Goal: Task Accomplishment & Management: Use online tool/utility

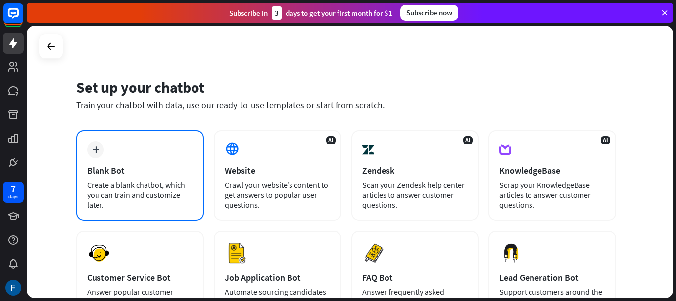
click at [108, 154] on div "plus Blank Bot Create a blank chatbot, which you can train and customize later." at bounding box center [140, 175] width 128 height 90
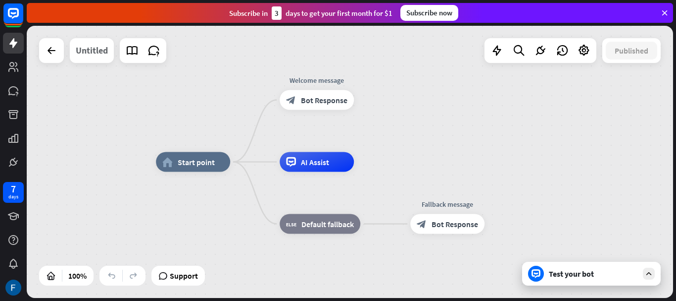
click at [102, 52] on div "Untitled" at bounding box center [92, 50] width 32 height 25
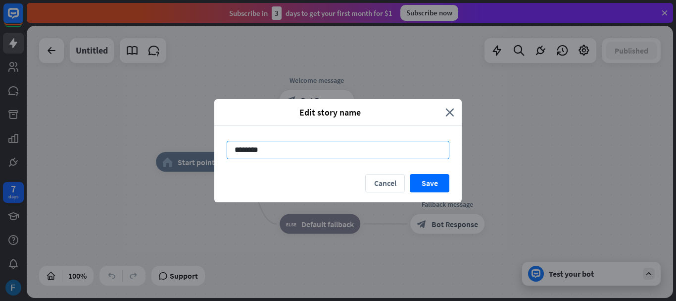
click at [299, 147] on input "********" at bounding box center [338, 150] width 223 height 18
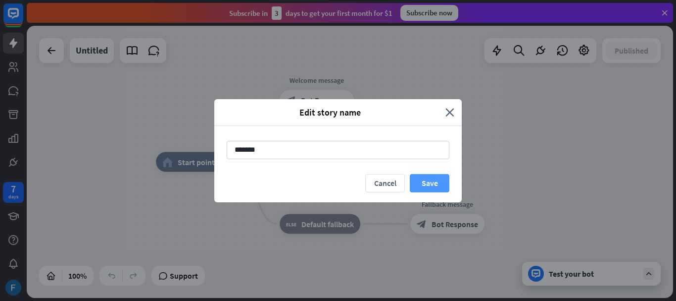
type input "*******"
click at [435, 182] on button "Save" at bounding box center [430, 183] width 40 height 18
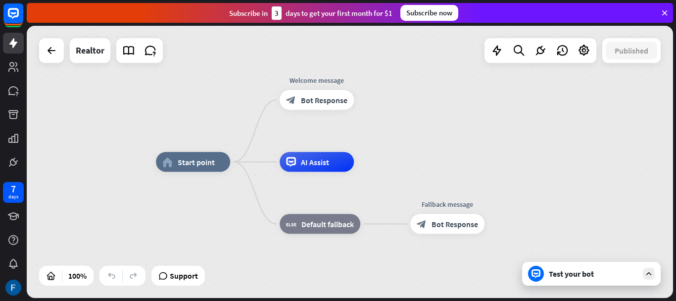
click at [653, 274] on icon at bounding box center [649, 273] width 9 height 9
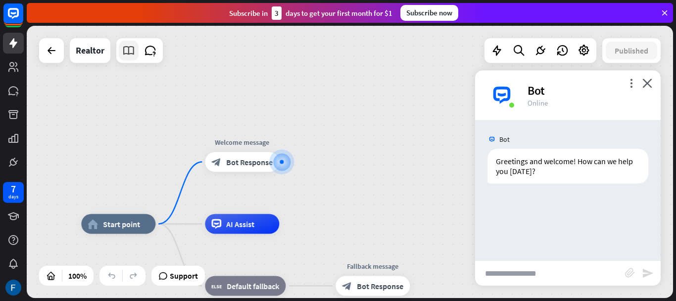
click at [131, 49] on icon at bounding box center [128, 50] width 13 height 13
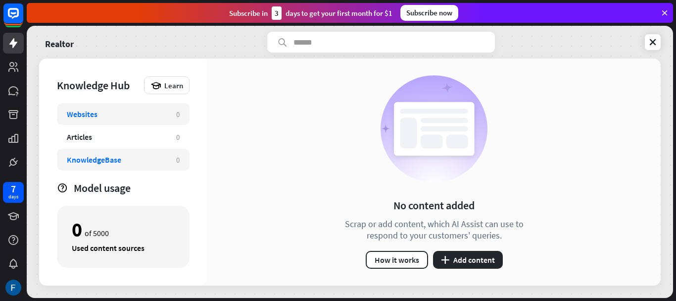
click at [121, 158] on div "KnowledgeBase" at bounding box center [117, 159] width 100 height 10
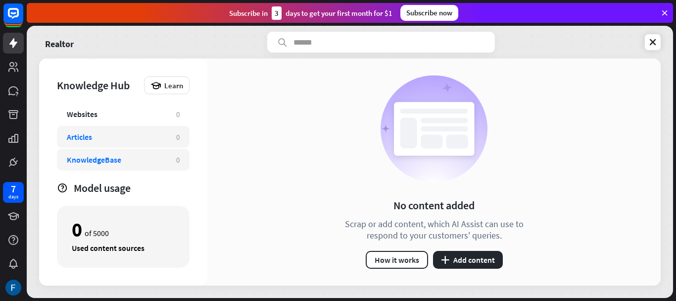
click at [111, 127] on div "Articles 0" at bounding box center [123, 137] width 133 height 22
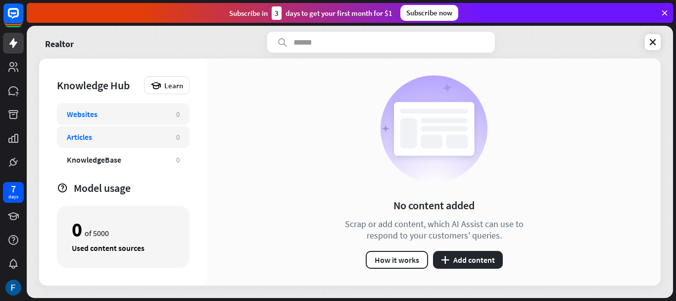
click at [103, 114] on div "Websites" at bounding box center [117, 114] width 100 height 10
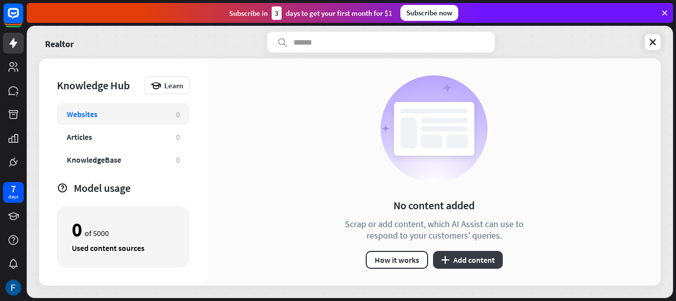
click at [459, 260] on button "plus Add content" at bounding box center [468, 260] width 70 height 18
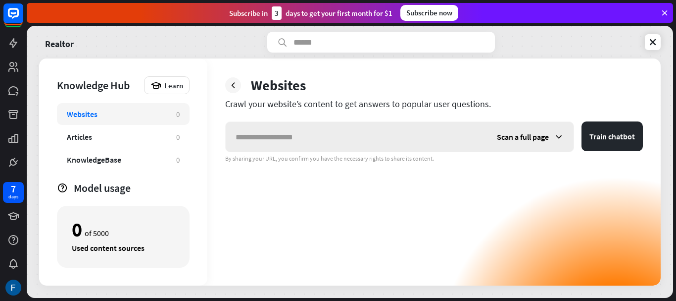
click at [539, 137] on span "Scan a full page" at bounding box center [523, 137] width 52 height 10
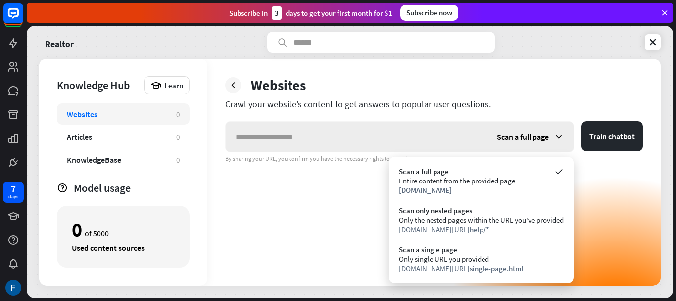
click at [539, 137] on span "Scan a full page" at bounding box center [523, 137] width 52 height 10
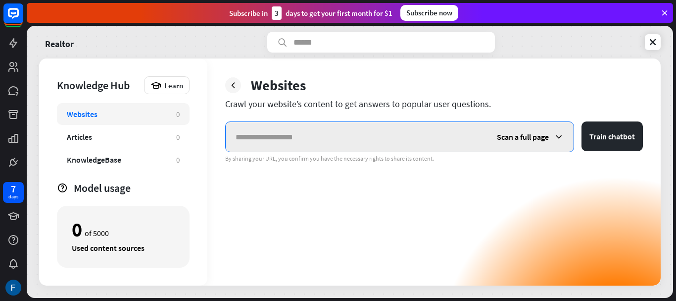
click at [377, 130] on input "text" at bounding box center [356, 137] width 261 height 30
type input "**********"
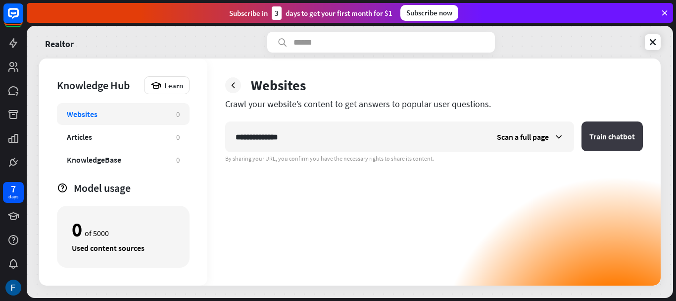
click at [600, 129] on button "Train chatbot" at bounding box center [612, 136] width 61 height 30
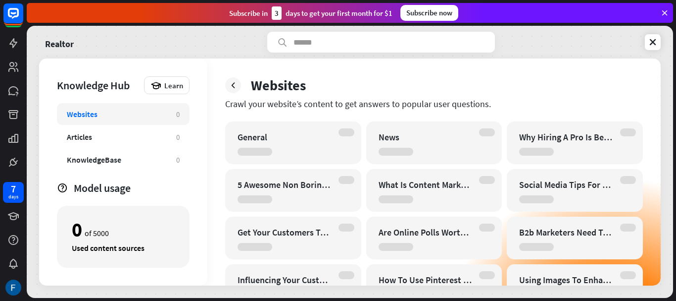
click at [660, 261] on div "Websites Crawl your website’s content to get answers to popular user questions.…" at bounding box center [434, 171] width 454 height 227
click at [232, 90] on icon at bounding box center [233, 85] width 10 height 10
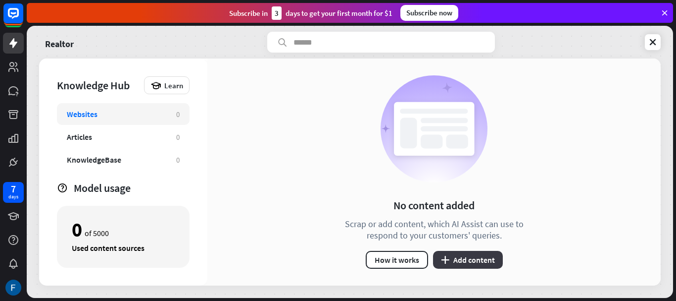
click at [476, 255] on button "plus Add content" at bounding box center [468, 260] width 70 height 18
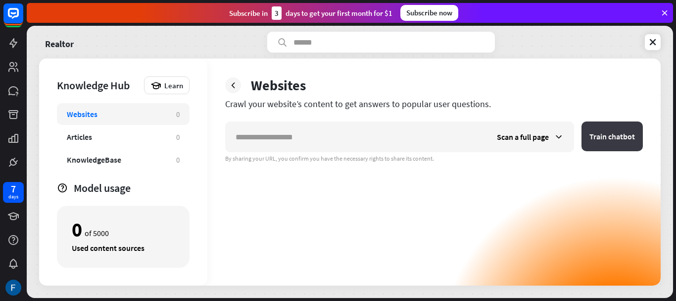
click at [602, 135] on button "Train chatbot" at bounding box center [612, 136] width 61 height 30
click at [560, 137] on icon at bounding box center [559, 137] width 10 height 10
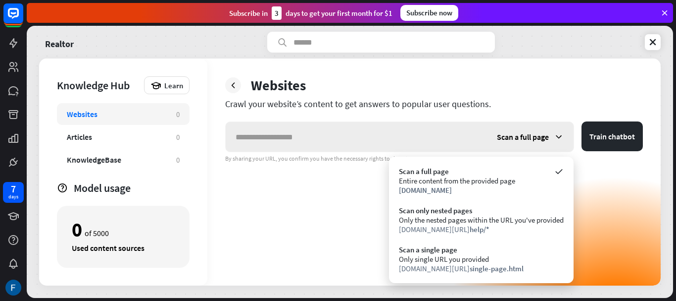
click at [560, 137] on icon at bounding box center [559, 137] width 10 height 10
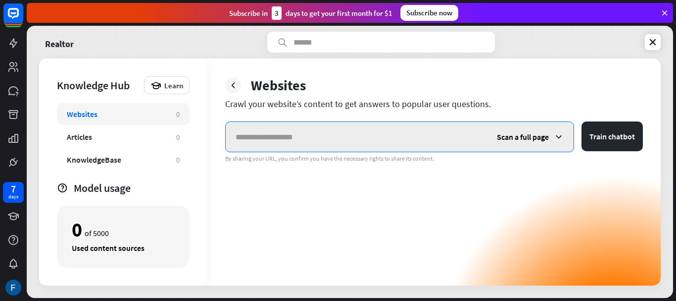
click at [404, 146] on input "text" at bounding box center [356, 137] width 261 height 30
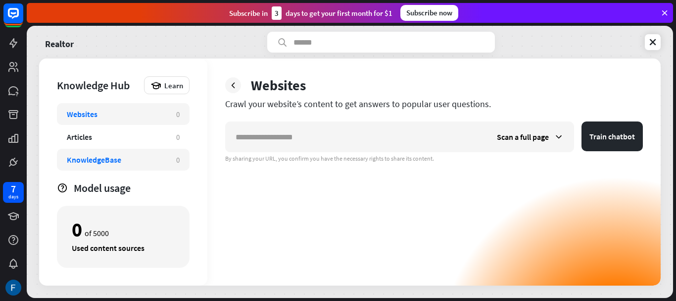
click at [87, 163] on div "KnowledgeBase" at bounding box center [94, 159] width 54 height 10
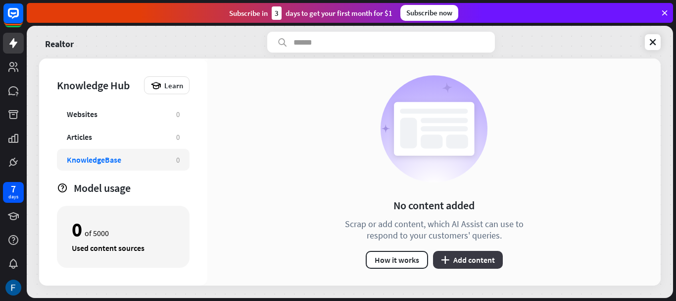
click at [468, 264] on button "plus Add content" at bounding box center [468, 260] width 70 height 18
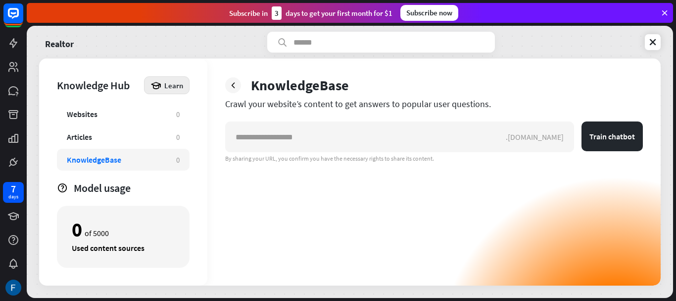
click at [164, 83] on div "Learn" at bounding box center [167, 85] width 46 height 18
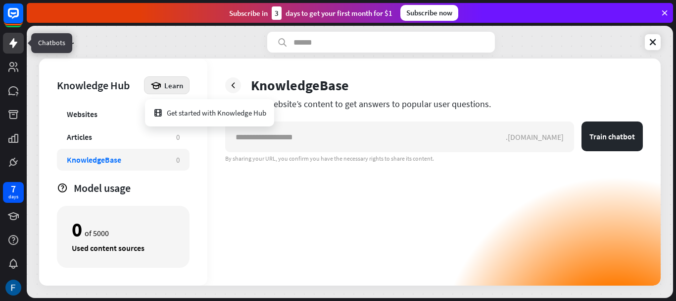
click at [19, 38] on link at bounding box center [13, 43] width 21 height 21
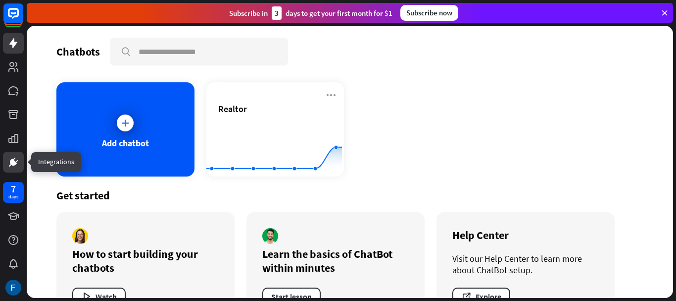
click at [13, 162] on icon at bounding box center [13, 162] width 6 height 6
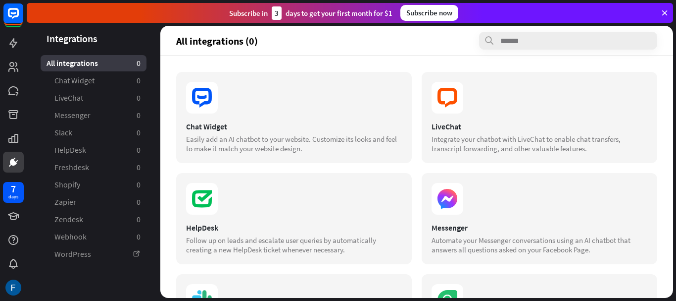
click at [74, 63] on span "All integrations" at bounding box center [72, 63] width 51 height 10
click at [676, 207] on div "Integrations All integrations 0 Chat Widget 0 LiveChat 0 Messenger 0 Slack 0 He…" at bounding box center [352, 163] width 650 height 275
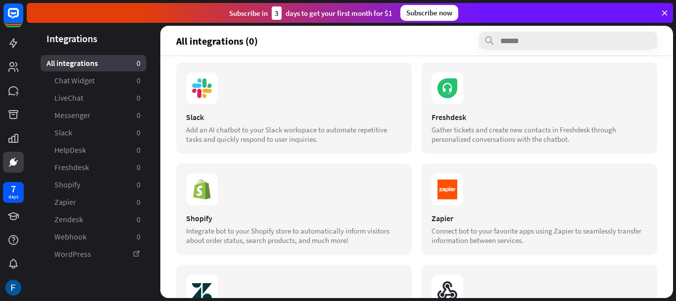
click at [674, 259] on div "Integrations All integrations 0 Chat Widget 0 LiveChat 0 Messenger 0 Slack 0 He…" at bounding box center [352, 163] width 650 height 275
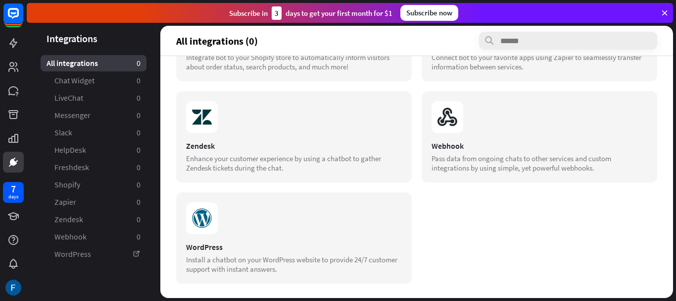
scroll to position [386, 0]
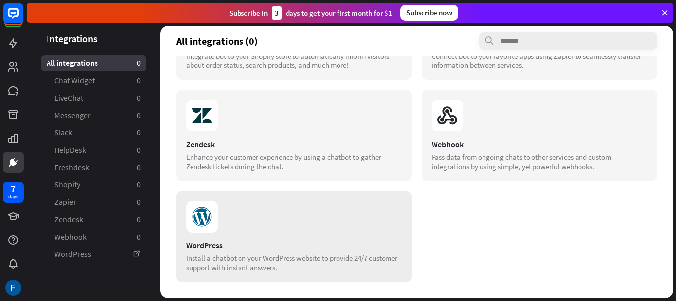
click at [245, 255] on div "Install a chatbot on your WordPress website to provide 24/7 customer support wi…" at bounding box center [294, 262] width 216 height 19
click at [675, 77] on div "Integrations All integrations 0 Chat Widget 0 LiveChat 0 Messenger 0 Slack 0 He…" at bounding box center [352, 163] width 650 height 275
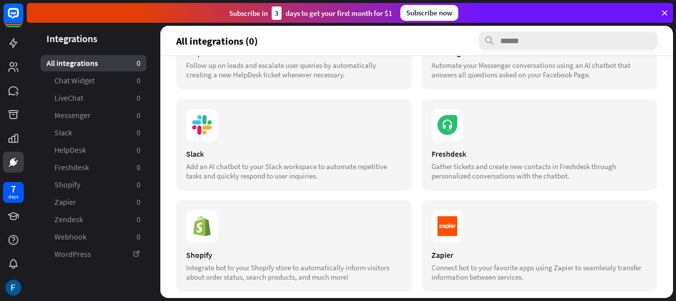
scroll to position [0, 0]
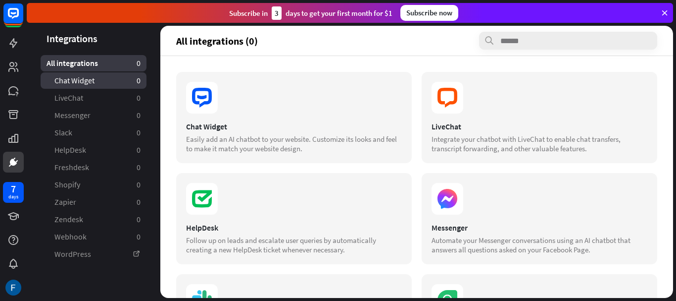
click at [79, 77] on span "Chat Widget" at bounding box center [74, 80] width 40 height 10
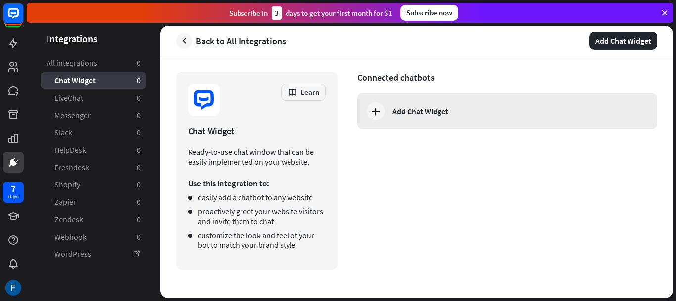
click at [390, 108] on div "Add Chat Widget" at bounding box center [508, 111] width 300 height 36
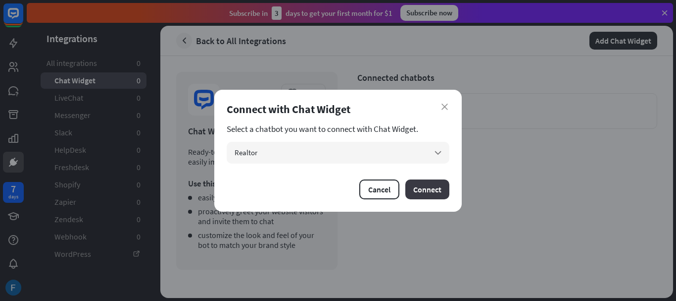
click at [428, 185] on button "Connect" at bounding box center [428, 189] width 44 height 20
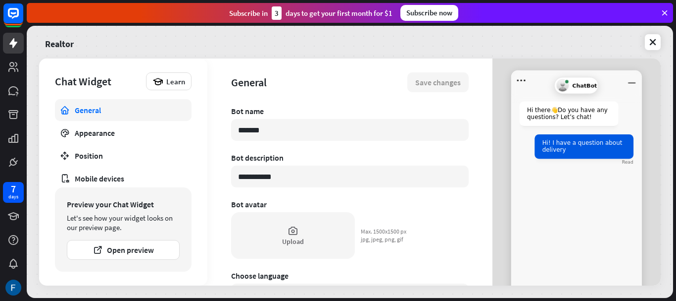
scroll to position [352, 0]
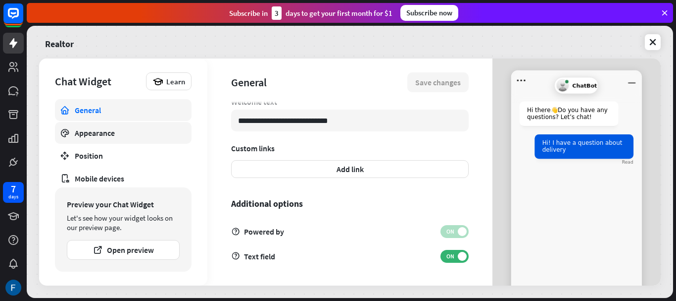
click at [101, 137] on div "Appearance" at bounding box center [123, 133] width 97 height 10
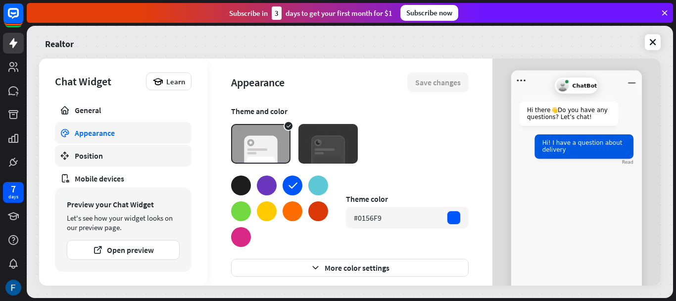
click at [101, 157] on div "Position" at bounding box center [123, 156] width 97 height 10
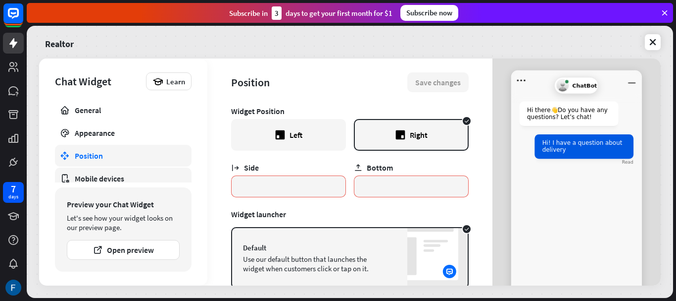
click at [109, 172] on link "Mobile devices" at bounding box center [123, 178] width 137 height 22
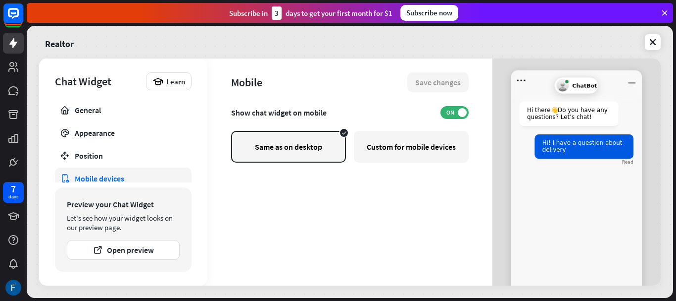
click at [400, 150] on div "Custom for mobile devices" at bounding box center [411, 147] width 115 height 32
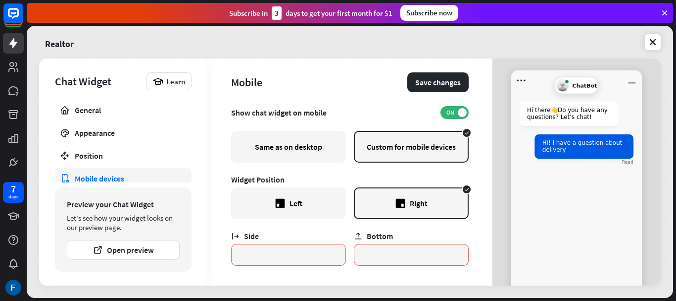
click at [308, 143] on div "Same as on desktop" at bounding box center [288, 147] width 115 height 32
type textarea "*"
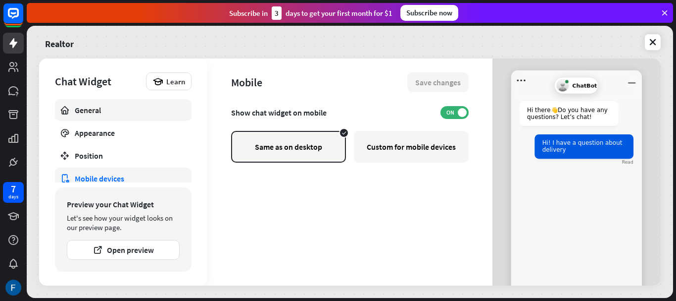
click at [100, 109] on div "General" at bounding box center [123, 110] width 97 height 10
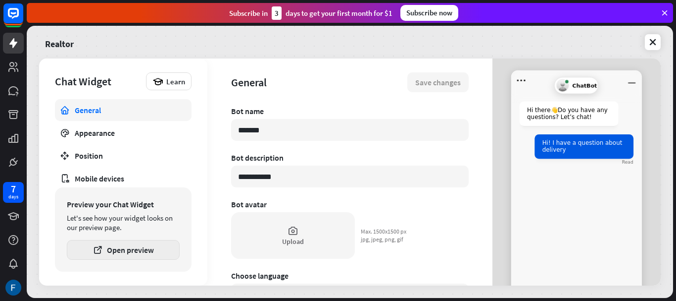
click at [132, 252] on button "Open preview" at bounding box center [123, 250] width 113 height 20
click at [15, 283] on img at bounding box center [13, 287] width 16 height 16
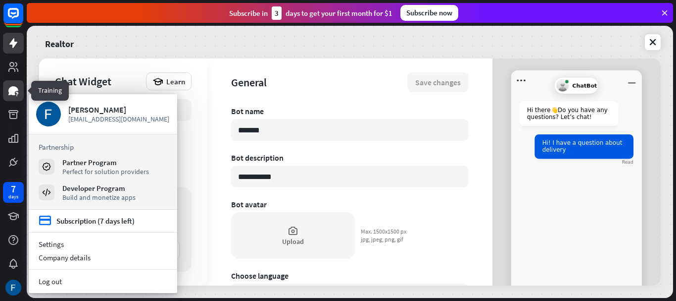
click at [15, 83] on link at bounding box center [13, 90] width 21 height 21
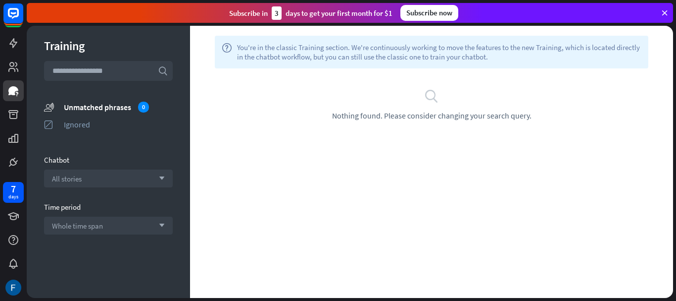
click at [92, 66] on input "text" at bounding box center [108, 71] width 129 height 20
click at [93, 174] on div "All stories arrow_down" at bounding box center [108, 178] width 129 height 18
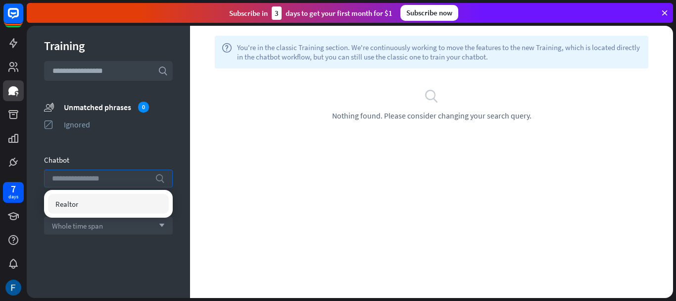
click at [93, 174] on input "search" at bounding box center [101, 178] width 98 height 17
click at [88, 200] on div "Realtor" at bounding box center [108, 204] width 121 height 20
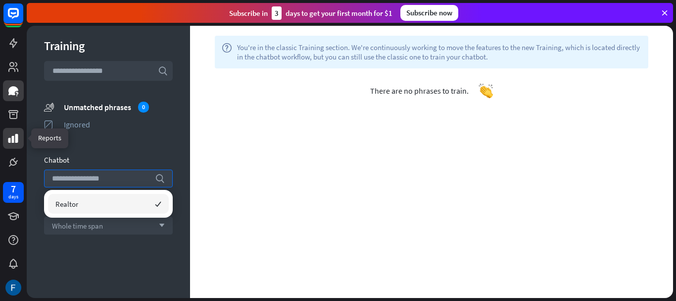
click at [14, 138] on icon at bounding box center [13, 138] width 10 height 9
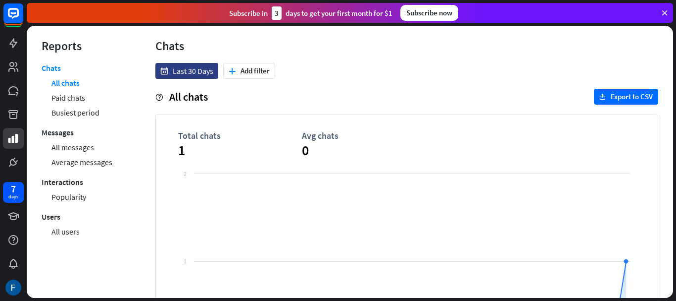
click at [676, 172] on div "menu Reports Chats All chats Paid chats Busiest period Messages All messages Av…" at bounding box center [352, 163] width 650 height 275
click at [274, 66] on button "plus Add filter" at bounding box center [249, 71] width 52 height 16
click at [261, 117] on div "globe Integration" at bounding box center [254, 112] width 57 height 18
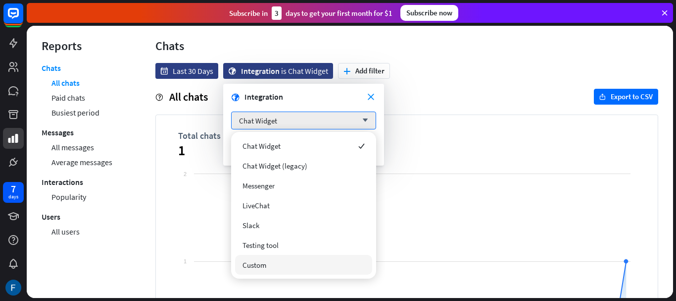
click at [265, 266] on span "Custom" at bounding box center [255, 264] width 24 height 9
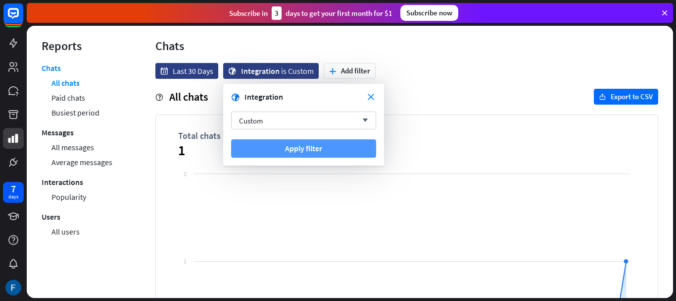
click at [268, 140] on button "Apply filter" at bounding box center [303, 148] width 145 height 18
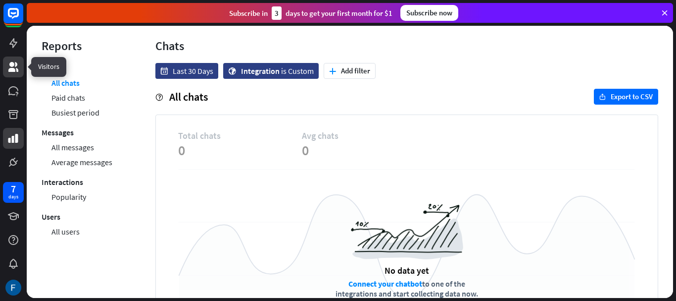
click at [13, 62] on icon at bounding box center [13, 67] width 10 height 10
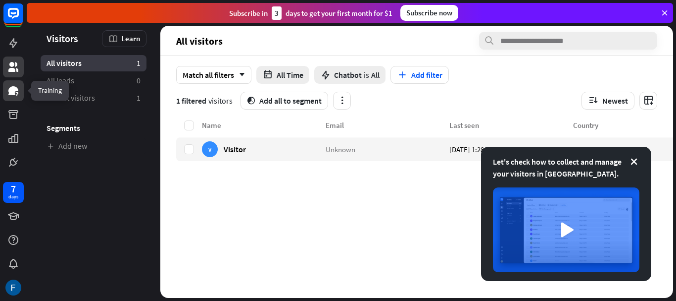
click at [18, 90] on icon at bounding box center [13, 91] width 12 height 12
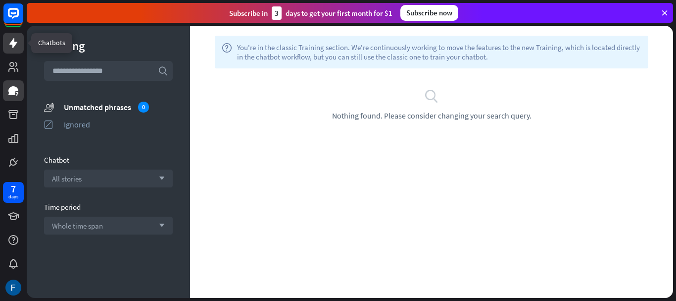
click at [14, 42] on icon at bounding box center [13, 43] width 8 height 10
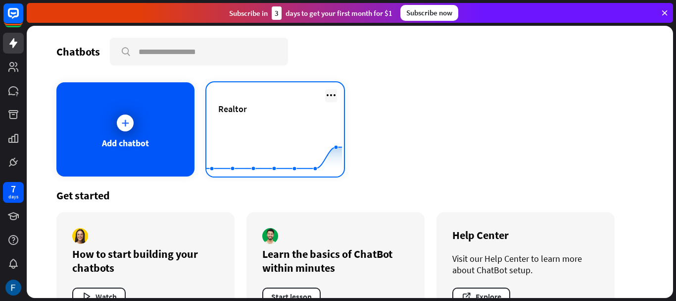
click at [327, 95] on icon at bounding box center [331, 95] width 12 height 12
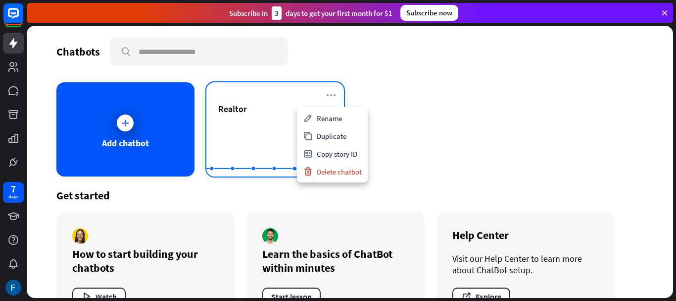
click at [277, 124] on rect at bounding box center [274, 152] width 136 height 62
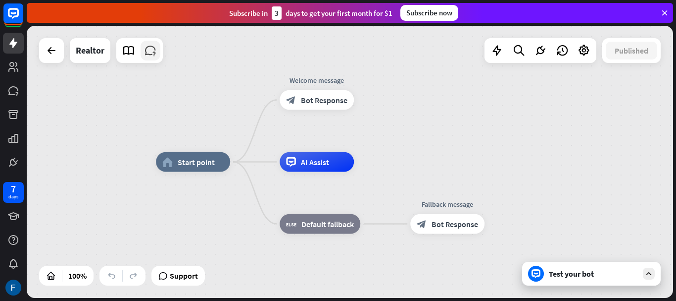
click at [150, 51] on icon at bounding box center [150, 50] width 13 height 13
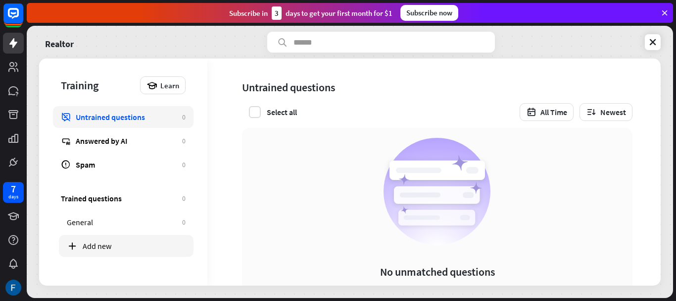
click at [120, 247] on div "Add new" at bounding box center [134, 246] width 103 height 10
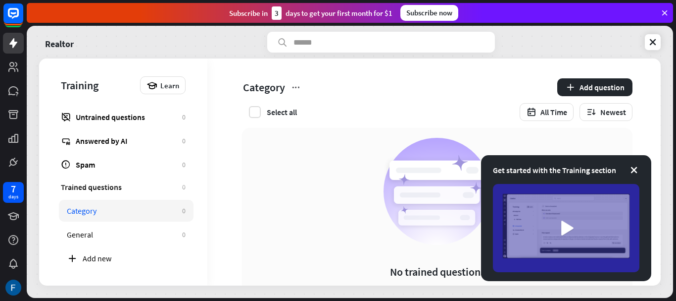
scroll to position [13, 0]
click at [61, 41] on link "Realtor" at bounding box center [59, 42] width 29 height 21
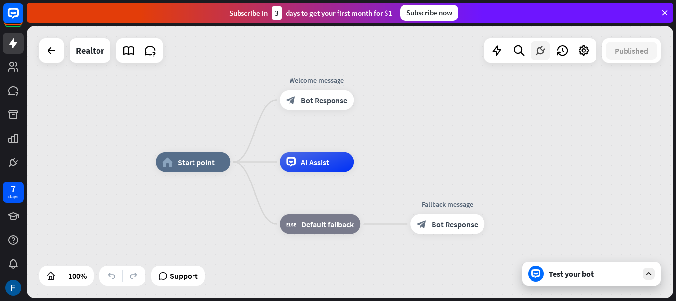
click at [535, 51] on icon at bounding box center [540, 50] width 13 height 13
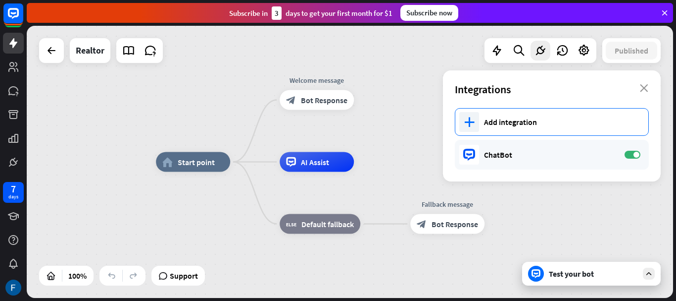
click at [489, 127] on div "plus Add integration" at bounding box center [552, 122] width 194 height 28
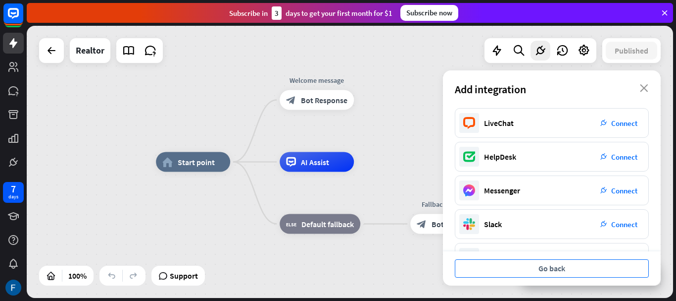
click at [596, 265] on button "Go back" at bounding box center [552, 268] width 194 height 18
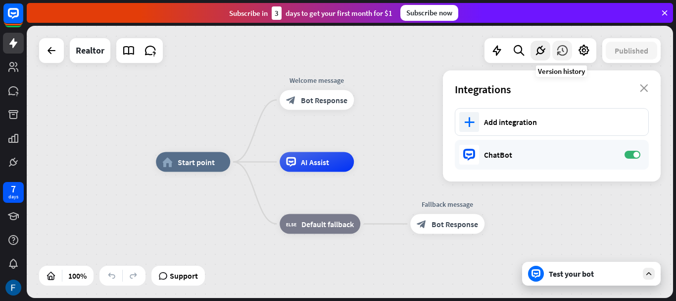
click at [558, 51] on icon at bounding box center [562, 50] width 13 height 13
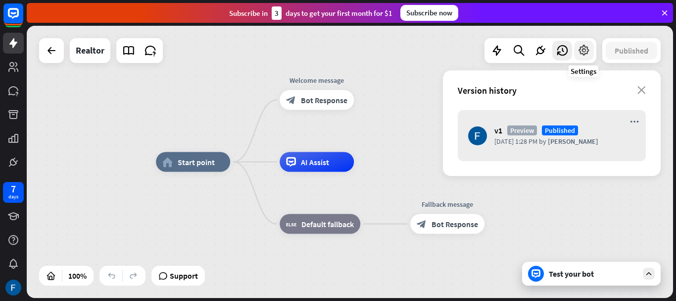
click at [583, 50] on icon at bounding box center [584, 50] width 13 height 13
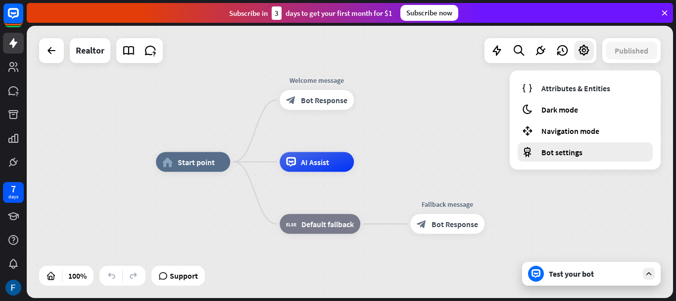
click at [572, 154] on span "Bot settings" at bounding box center [562, 152] width 41 height 10
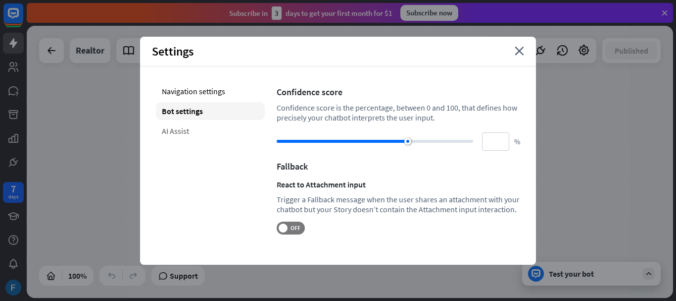
click at [224, 136] on div "AI Assist" at bounding box center [210, 131] width 109 height 18
type input "**"
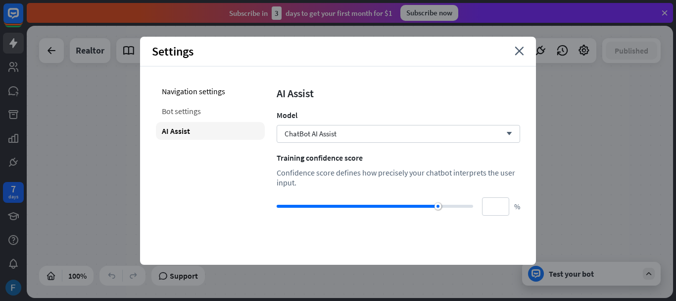
click at [215, 102] on div "Bot settings" at bounding box center [210, 111] width 109 height 18
type input "**"
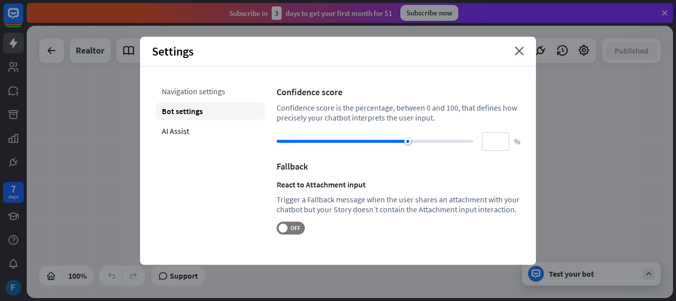
click at [199, 91] on div "Navigation settings" at bounding box center [210, 91] width 109 height 18
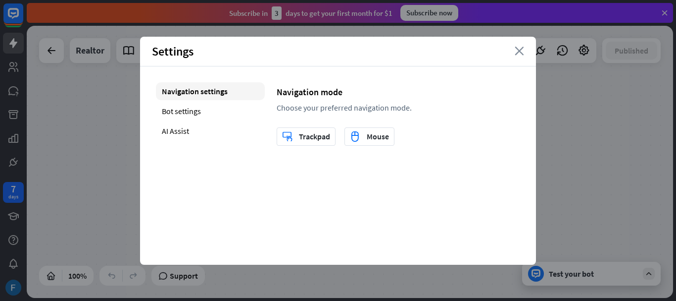
click at [522, 50] on icon "close" at bounding box center [519, 51] width 9 height 9
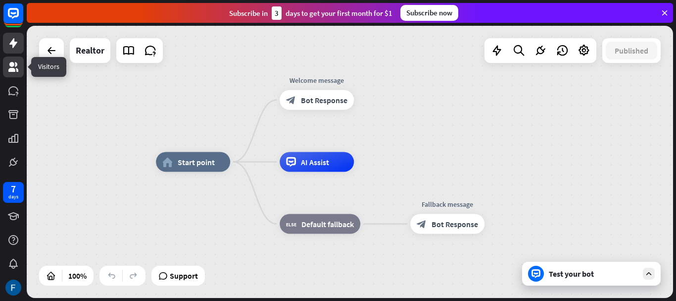
click at [8, 69] on icon at bounding box center [13, 67] width 12 height 12
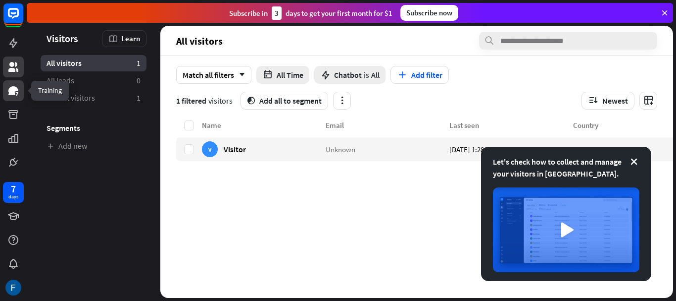
click at [13, 85] on icon at bounding box center [13, 91] width 12 height 12
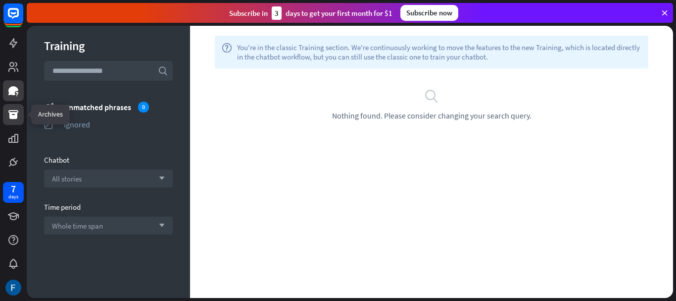
click at [12, 111] on icon at bounding box center [13, 114] width 10 height 9
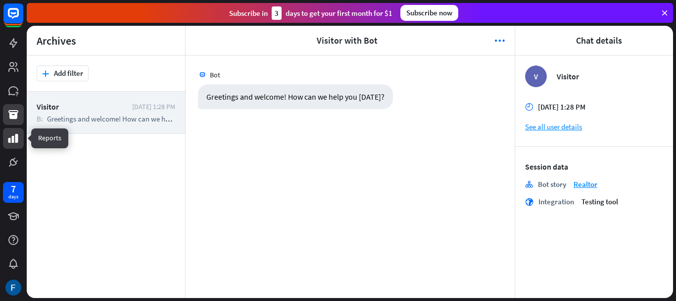
click at [16, 135] on icon at bounding box center [13, 138] width 10 height 9
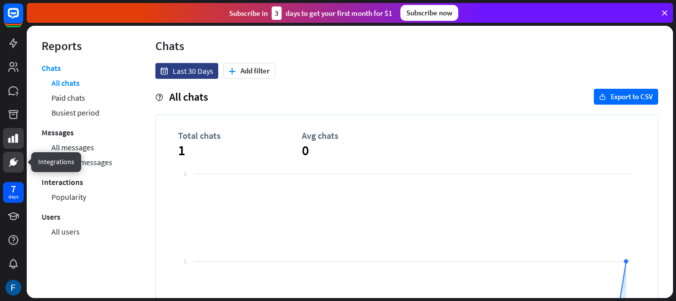
click at [15, 163] on icon at bounding box center [13, 162] width 6 height 6
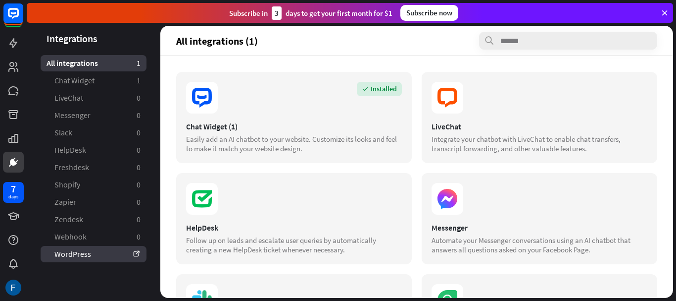
click at [136, 254] on icon at bounding box center [137, 254] width 8 height 8
click at [676, 242] on div "Integrations All integrations 1 Chat Widget 1 LiveChat 0 Messenger 0 Slack 0 He…" at bounding box center [352, 163] width 650 height 275
click at [676, 239] on div "Integrations All integrations 1 Chat Widget 1 LiveChat 0 Messenger 0 Slack 0 He…" at bounding box center [352, 163] width 650 height 275
click at [676, 256] on div "Integrations All integrations 1 Chat Widget 1 LiveChat 0 Messenger 0 Slack 0 He…" at bounding box center [352, 163] width 650 height 275
click at [676, 227] on div "Integrations All integrations 1 Chat Widget 1 LiveChat 0 Messenger 0 Slack 0 He…" at bounding box center [352, 163] width 650 height 275
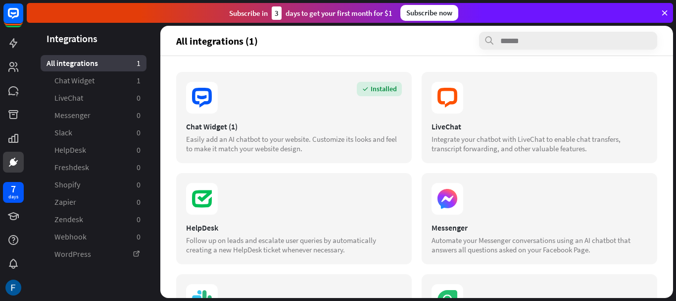
scroll to position [211, 0]
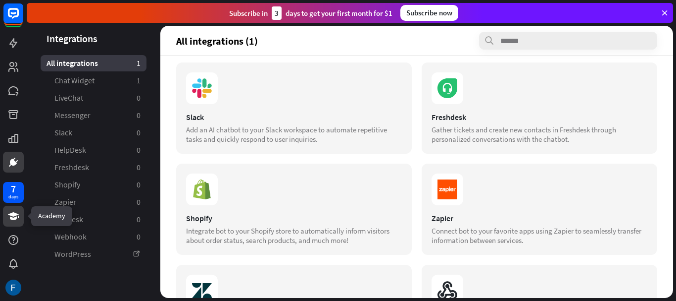
click at [11, 216] on icon at bounding box center [13, 216] width 12 height 12
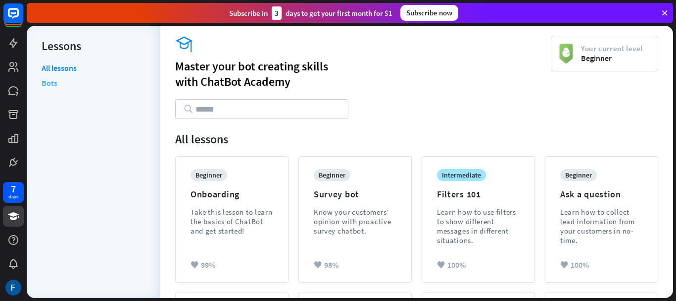
click at [49, 84] on link "Bots" at bounding box center [50, 82] width 16 height 15
click at [49, 83] on link "Bots" at bounding box center [50, 82] width 16 height 15
click at [5, 63] on link at bounding box center [13, 66] width 21 height 21
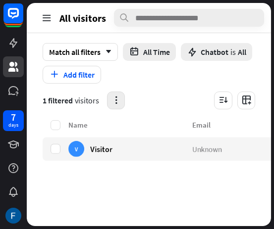
click at [121, 96] on button "button" at bounding box center [116, 101] width 18 height 18
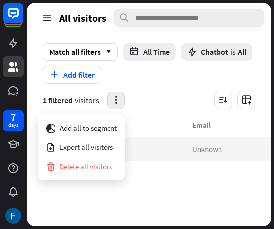
click at [121, 96] on button "button" at bounding box center [116, 101] width 18 height 18
